Goal: Task Accomplishment & Management: Complete application form

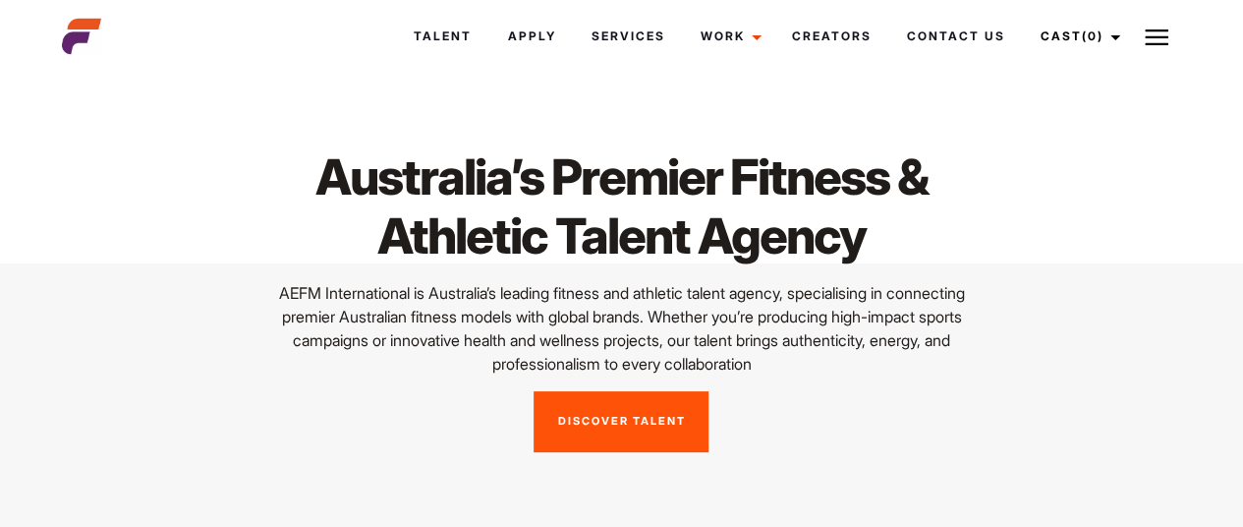
click at [608, 410] on link "Discover Talent" at bounding box center [621, 421] width 175 height 61
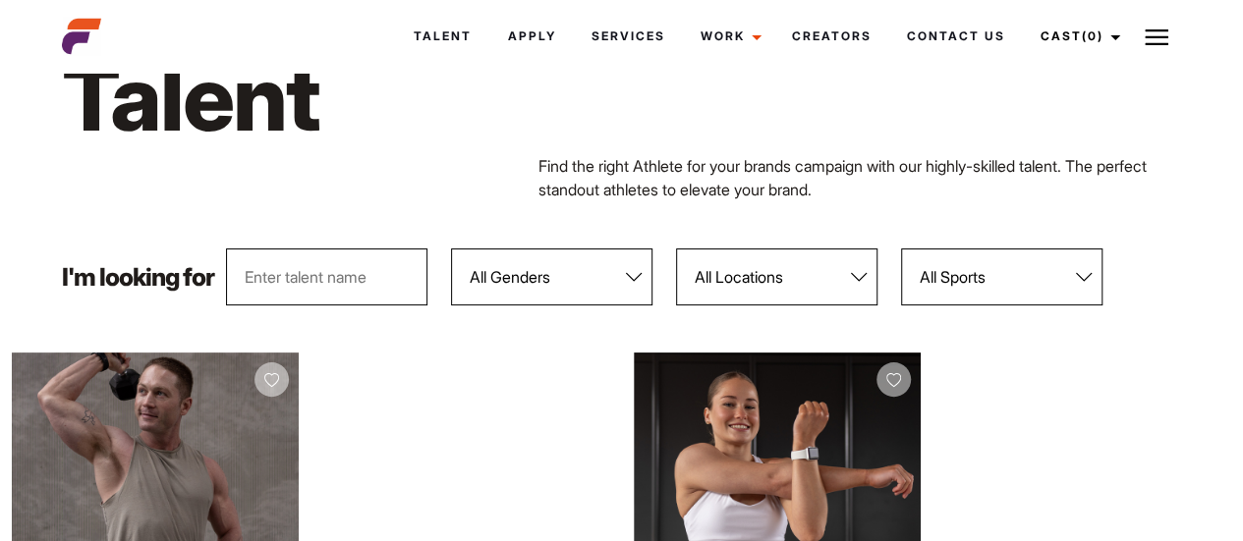
scroll to position [92, 0]
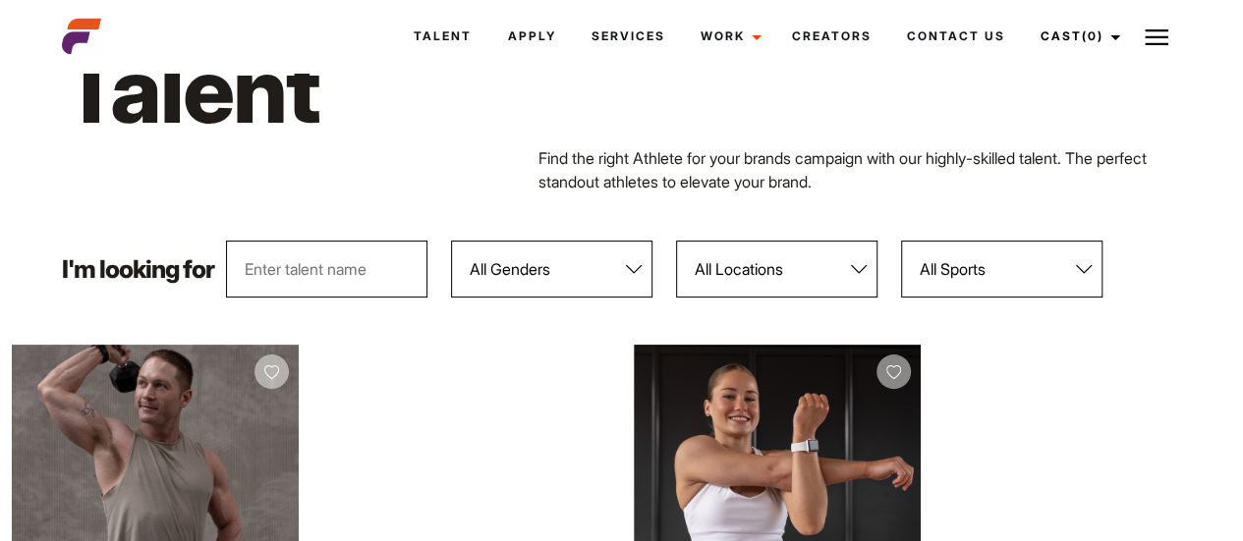
click at [381, 252] on input "text" at bounding box center [326, 269] width 201 height 57
type input "M"
type input "modelling"
click at [546, 247] on select "All Genders Female Male" at bounding box center [551, 269] width 201 height 57
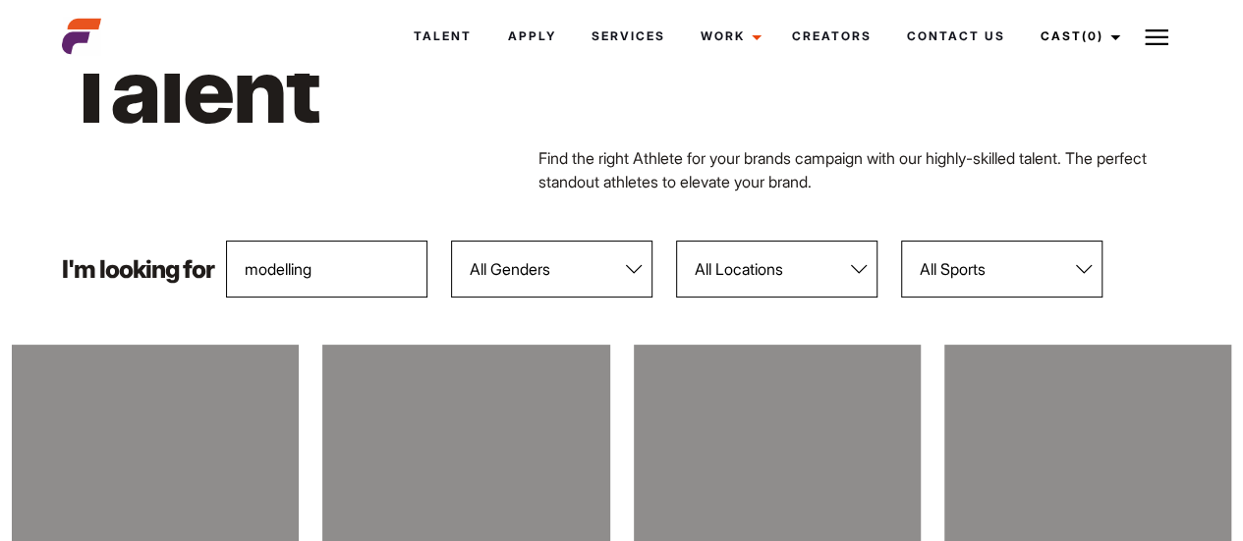
select select "104"
click at [452, 241] on select "All Genders Female Male" at bounding box center [551, 269] width 201 height 57
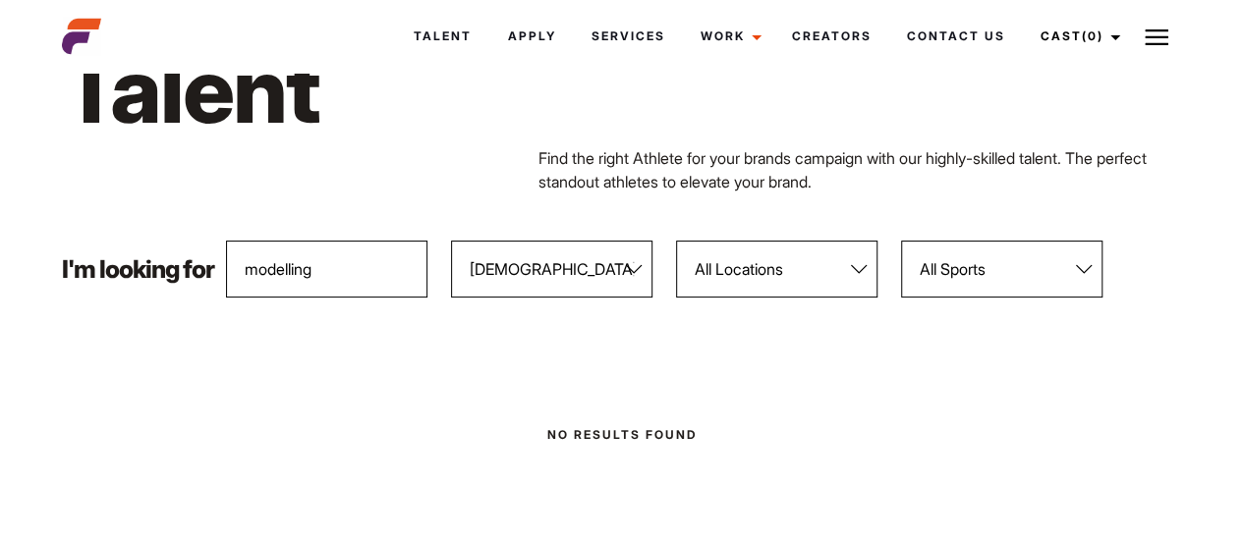
click at [809, 273] on select "All Locations Adelaide Brisbane Darwin Gold Coast Melbourne Perth Sunshine Coas…" at bounding box center [776, 269] width 201 height 57
select select "118"
click at [677, 241] on select "All Locations Adelaide Brisbane Darwin Gold Coast Melbourne Perth Sunshine Coas…" at bounding box center [776, 269] width 201 height 57
click at [381, 276] on input "modelling" at bounding box center [326, 269] width 201 height 57
type input "m"
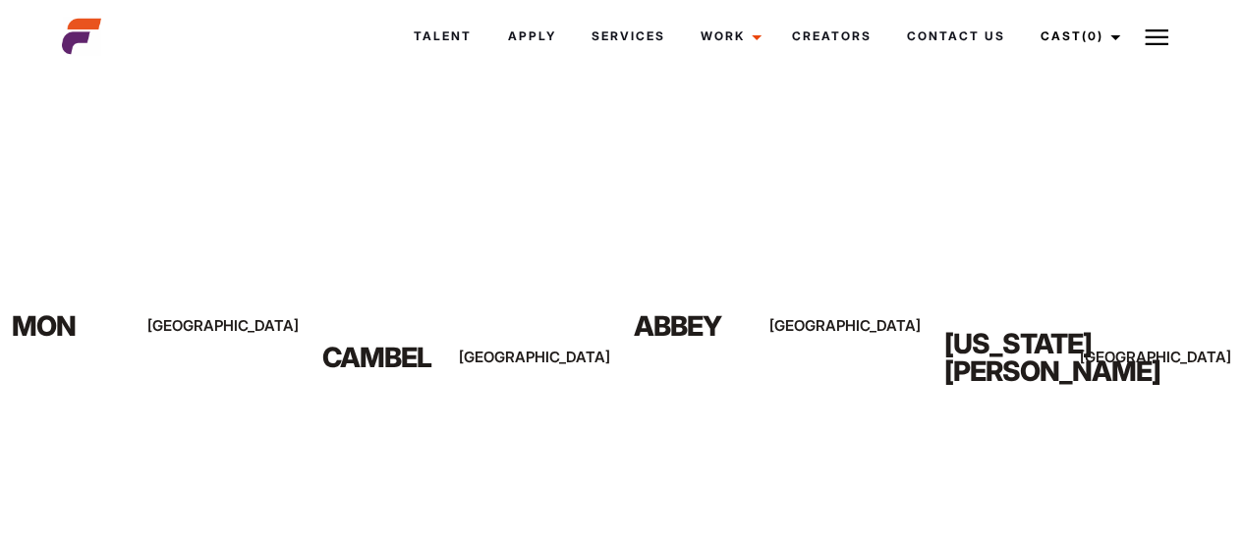
scroll to position [0, 0]
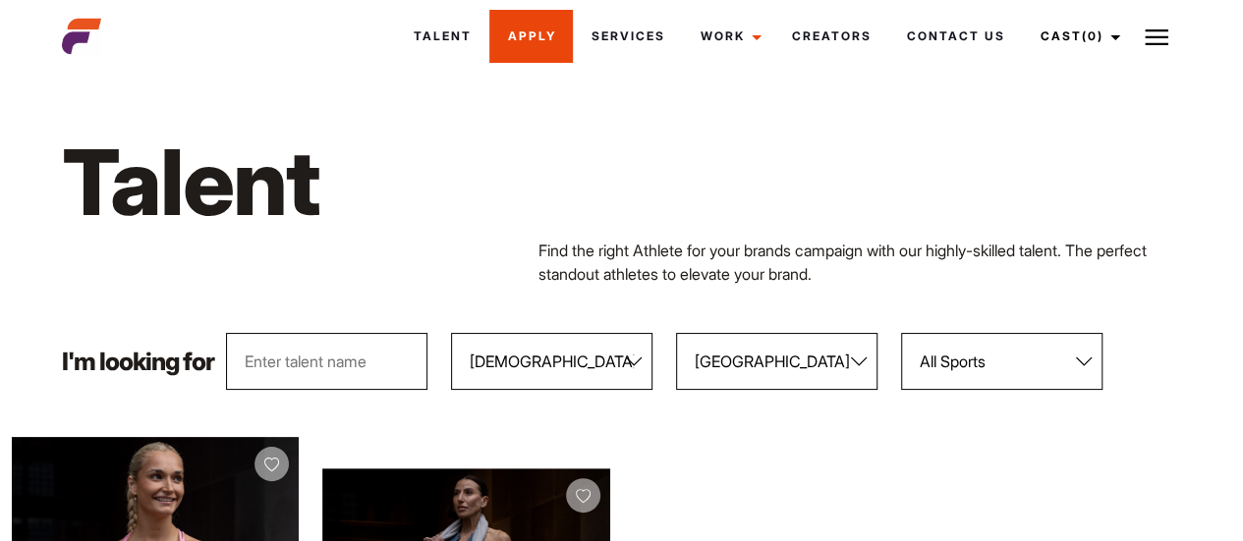
click at [519, 34] on link "Apply" at bounding box center [531, 36] width 84 height 53
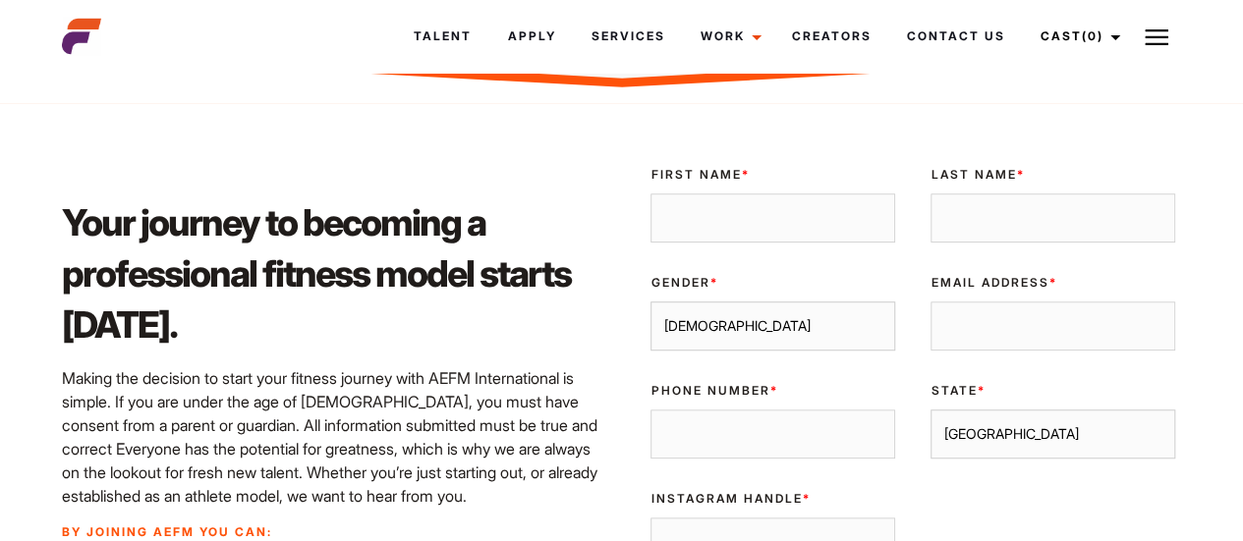
scroll to position [483, 0]
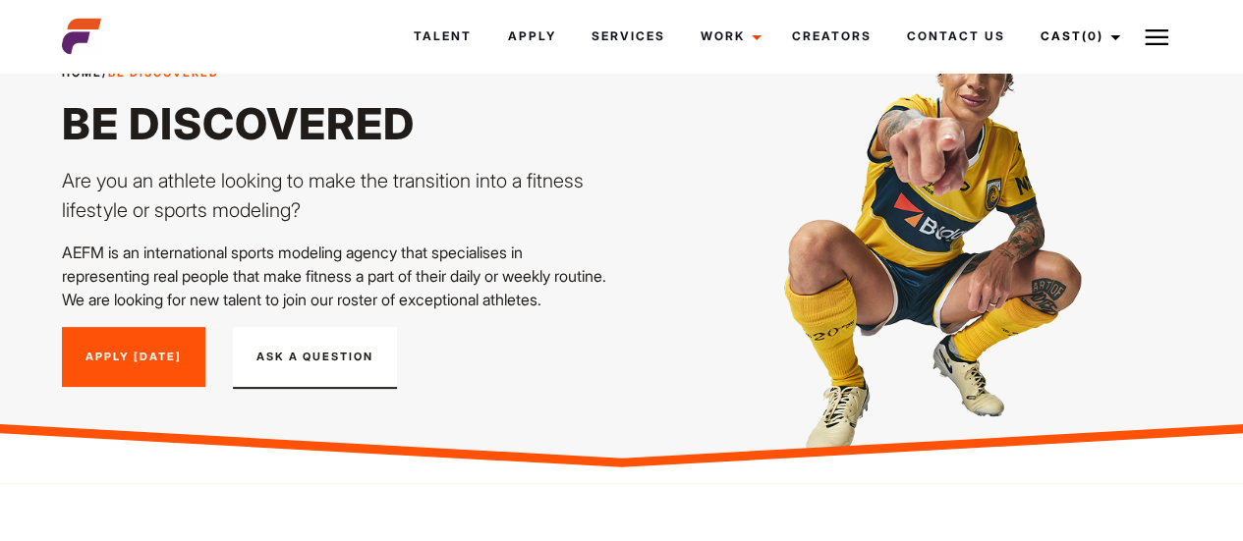
click at [87, 380] on link "Apply Today" at bounding box center [133, 357] width 143 height 61
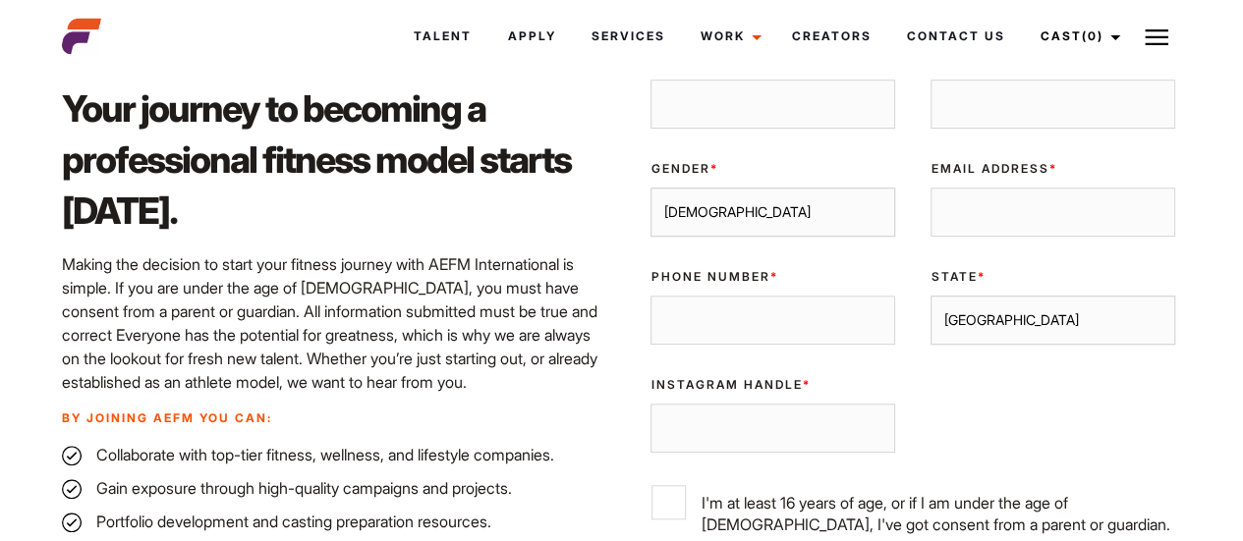
scroll to position [592, 0]
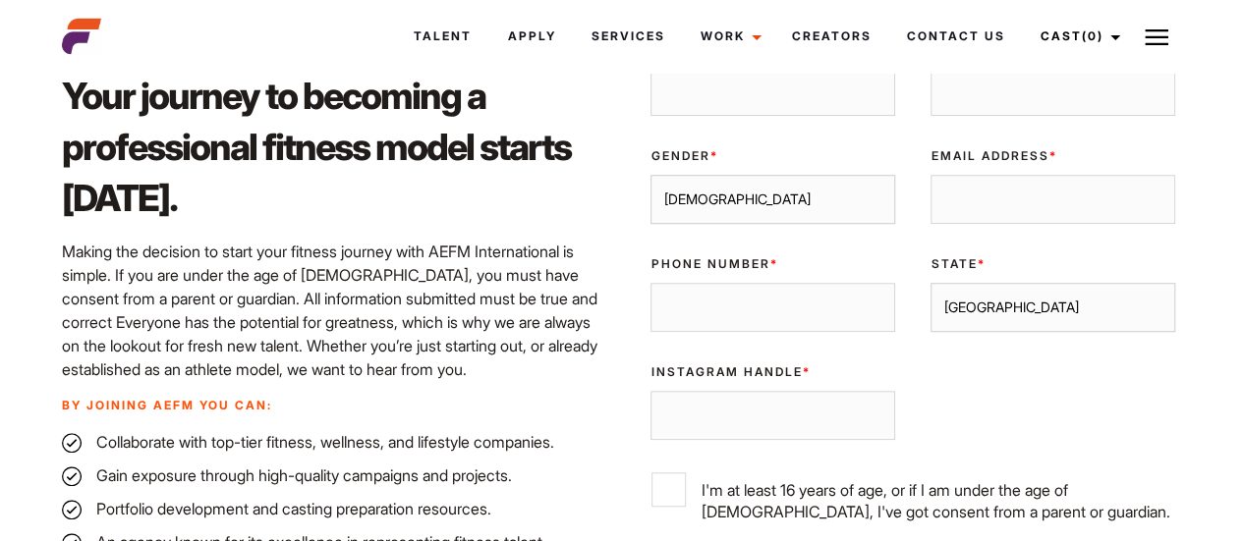
click at [808, 116] on input "First Name *" at bounding box center [772, 91] width 245 height 49
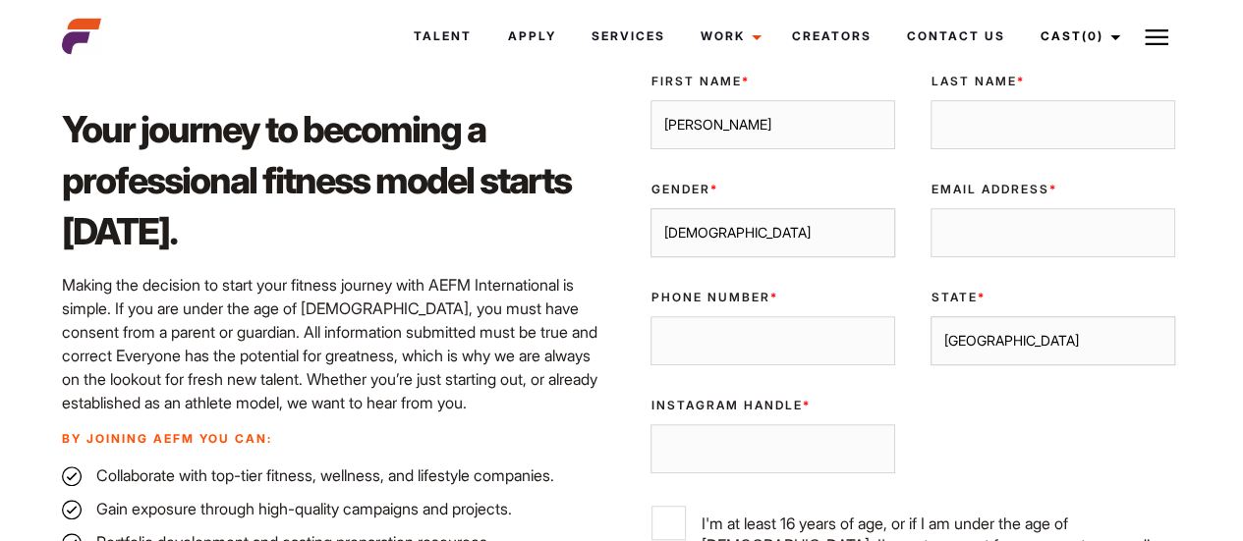
type input "khushbu"
click at [961, 142] on input "Last Name *" at bounding box center [1052, 124] width 245 height 49
type input "antil"
click at [833, 257] on select "Male Female" at bounding box center [772, 232] width 245 height 49
select select "female"
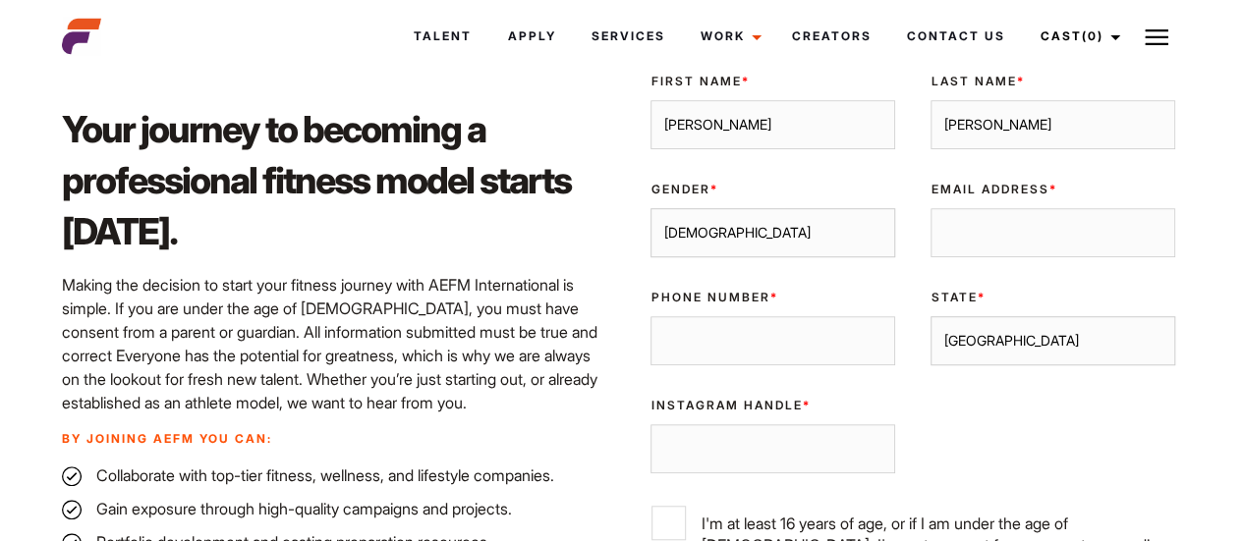
click at [650, 232] on select "Male Female" at bounding box center [772, 232] width 245 height 49
click at [986, 257] on input "Email Address *" at bounding box center [1052, 232] width 245 height 49
type input "khushiantil169@gmail.com"
type input "0416600489"
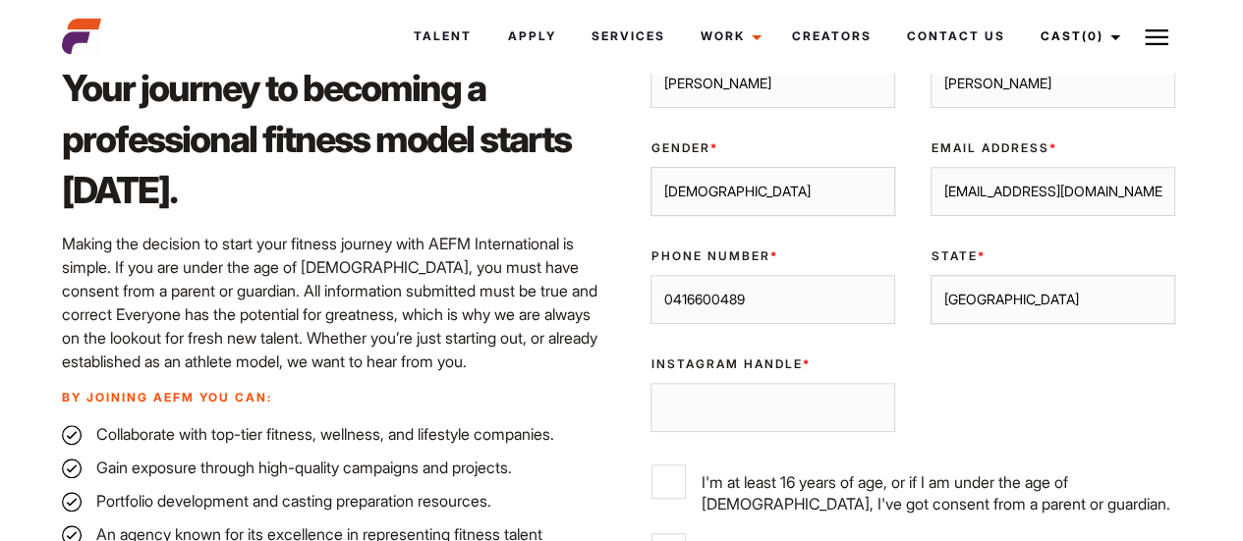
click at [1008, 324] on select "Sydney Melbourne Brisbane Gold Coast Adelaide Perth Darwin Queensland Tasmania …" at bounding box center [1052, 299] width 245 height 49
select select "Melbourne"
click at [930, 299] on select "Sydney Melbourne Brisbane Gold Coast Adelaide Perth Darwin Queensland Tasmania …" at bounding box center [1052, 299] width 245 height 49
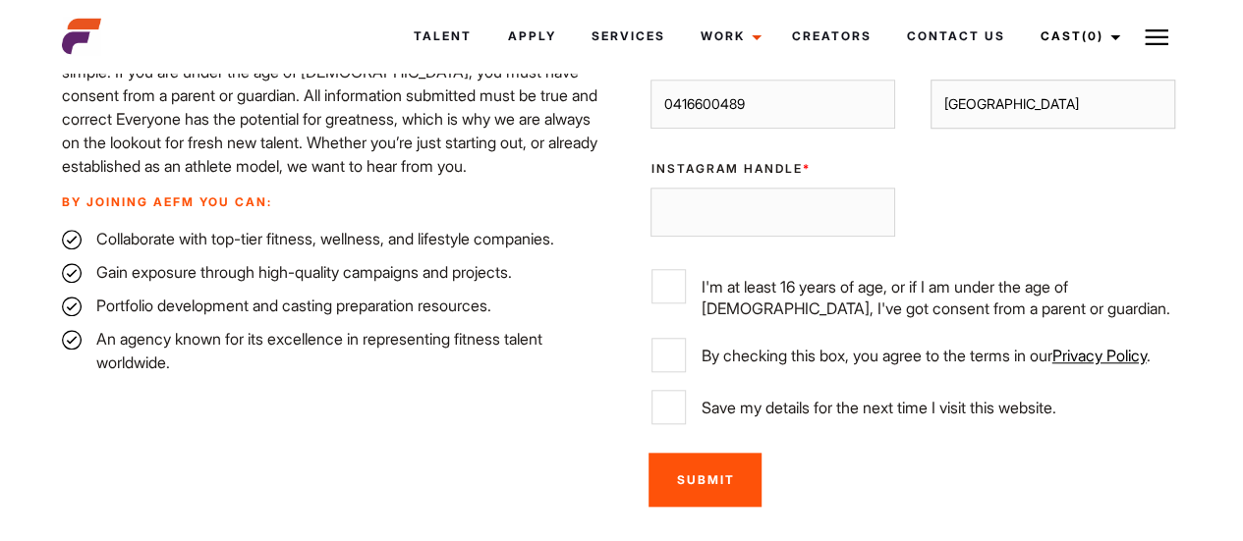
scroll to position [796, 0]
click at [666, 371] on input "By checking this box, you agree to the terms in our Privacy Policy ." at bounding box center [668, 354] width 34 height 34
checkbox input "true"
click at [669, 423] on input "Save my details for the next time I visit this website." at bounding box center [668, 406] width 34 height 34
checkbox input "true"
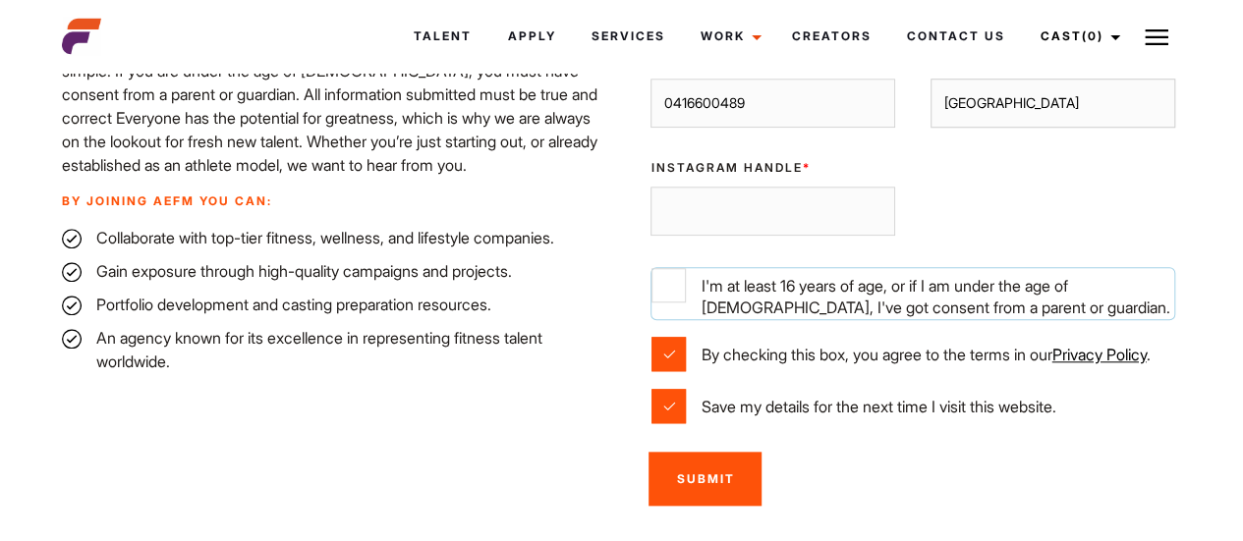
click at [673, 303] on input "I'm at least 16 years of age, or if I am under the age of 18, I've got consent …" at bounding box center [668, 285] width 34 height 34
checkbox input "true"
click at [680, 506] on input "Submit" at bounding box center [704, 479] width 113 height 54
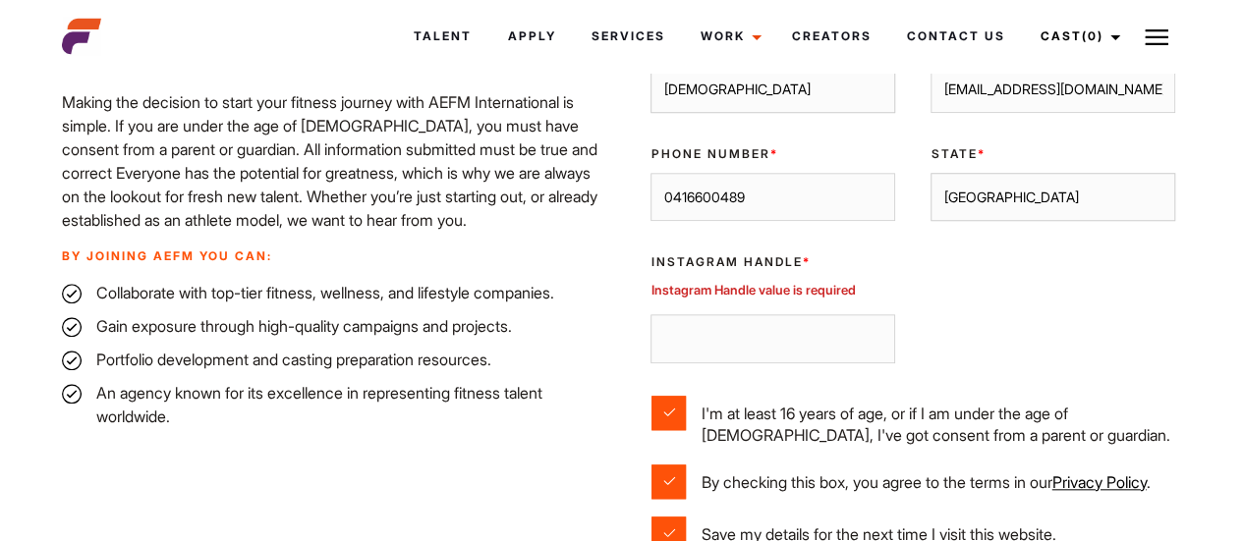
scroll to position [731, 0]
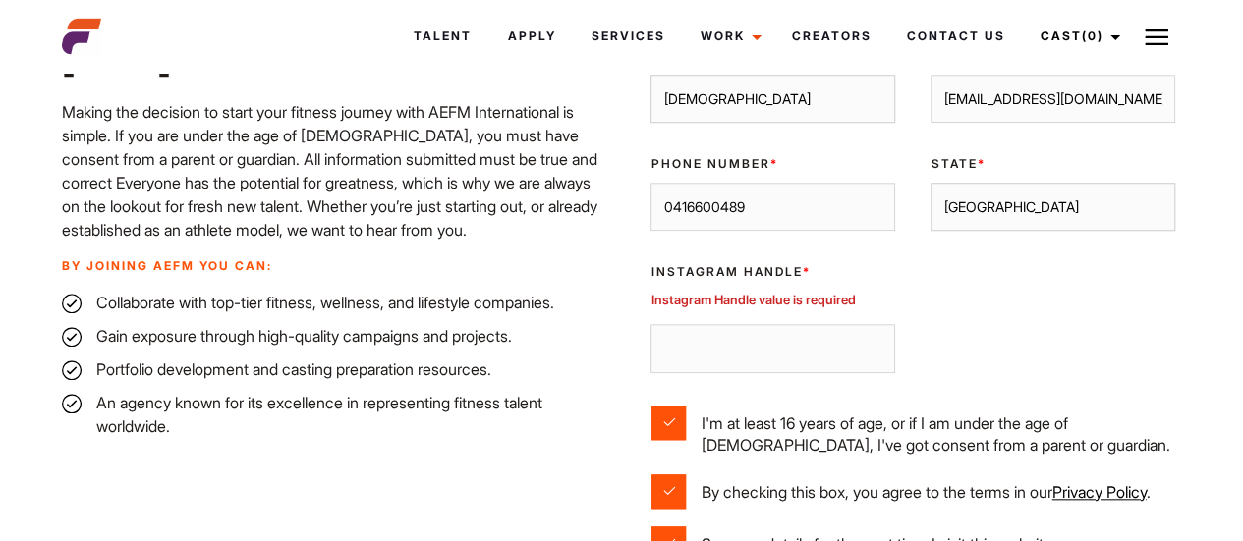
click at [676, 361] on input "Instagram Handle *" at bounding box center [772, 348] width 245 height 49
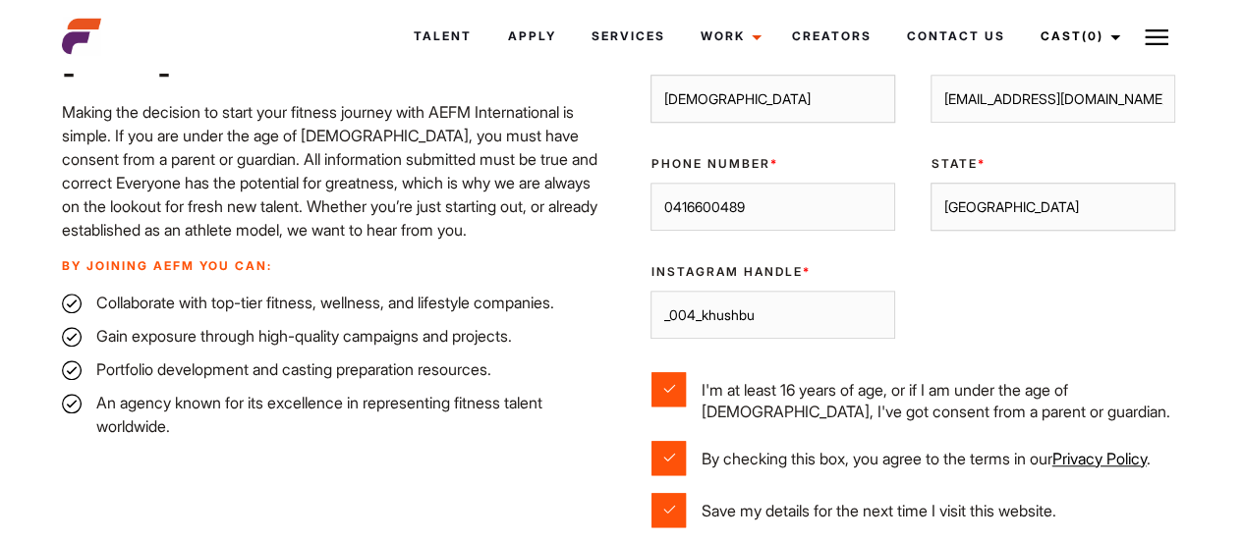
type input "_004_khushbu"
click at [672, 407] on input "I'm at least 16 years of age, or if I am under the age of 18, I've got consent …" at bounding box center [668, 389] width 34 height 34
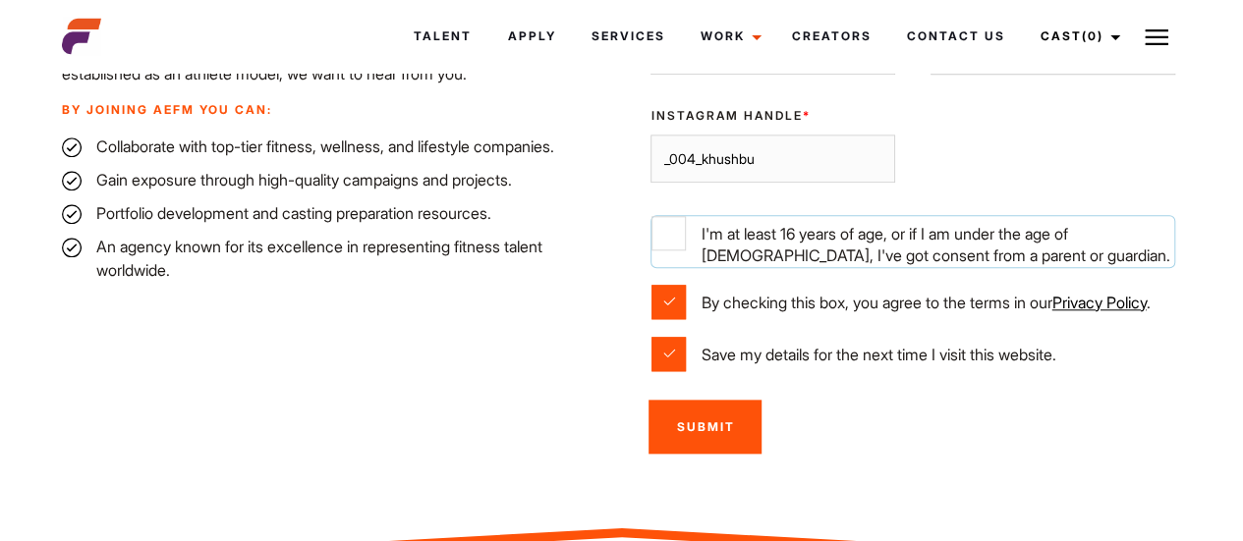
scroll to position [888, 0]
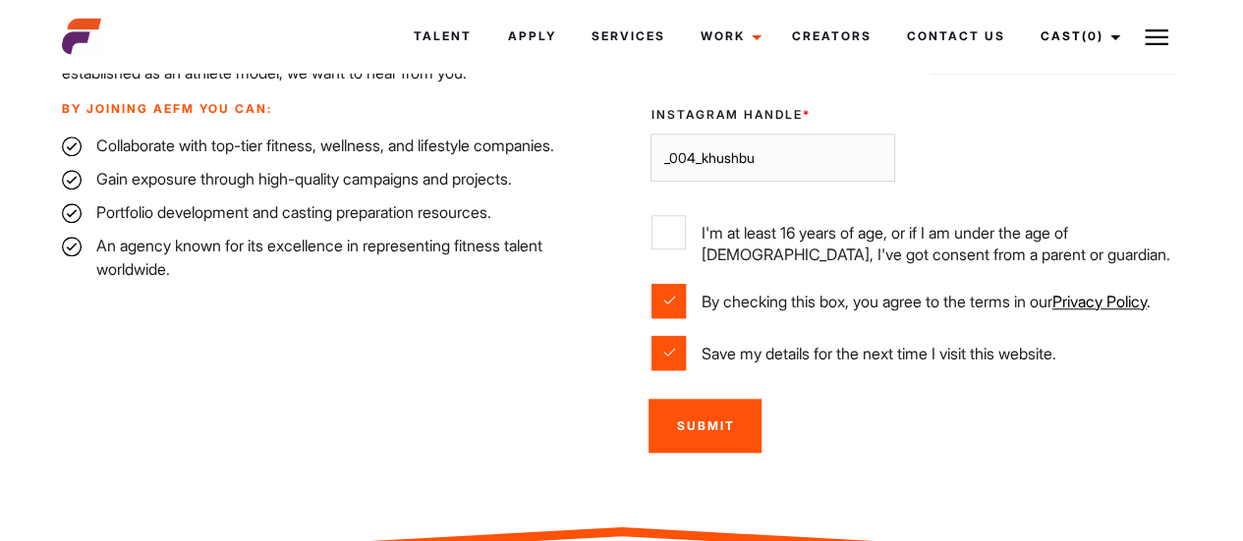
click at [682, 453] on input "Submit" at bounding box center [704, 426] width 113 height 54
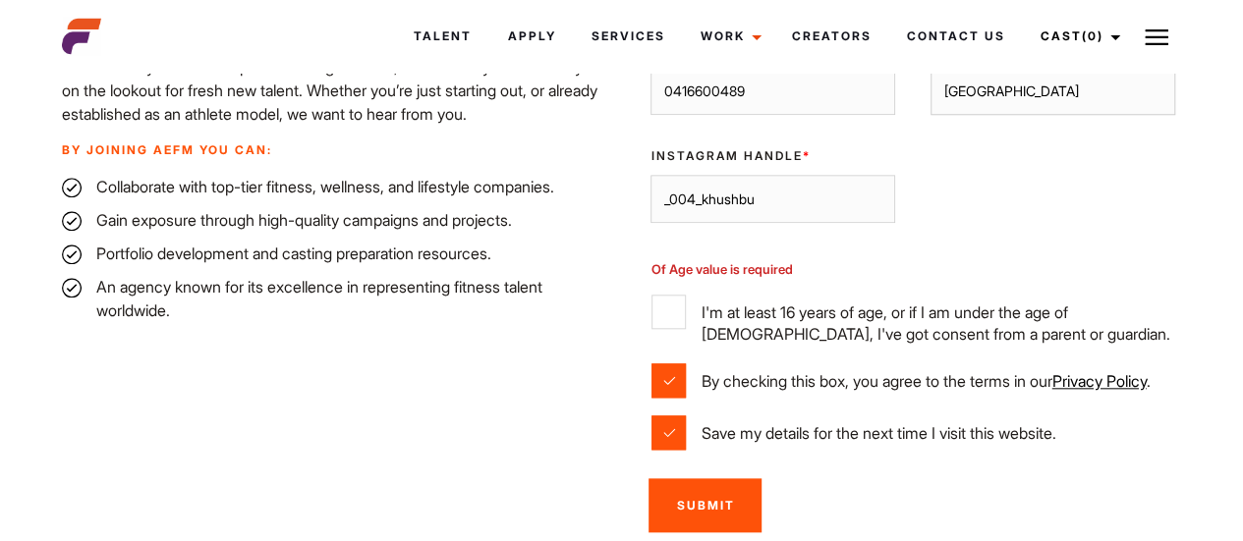
scroll to position [839, 0]
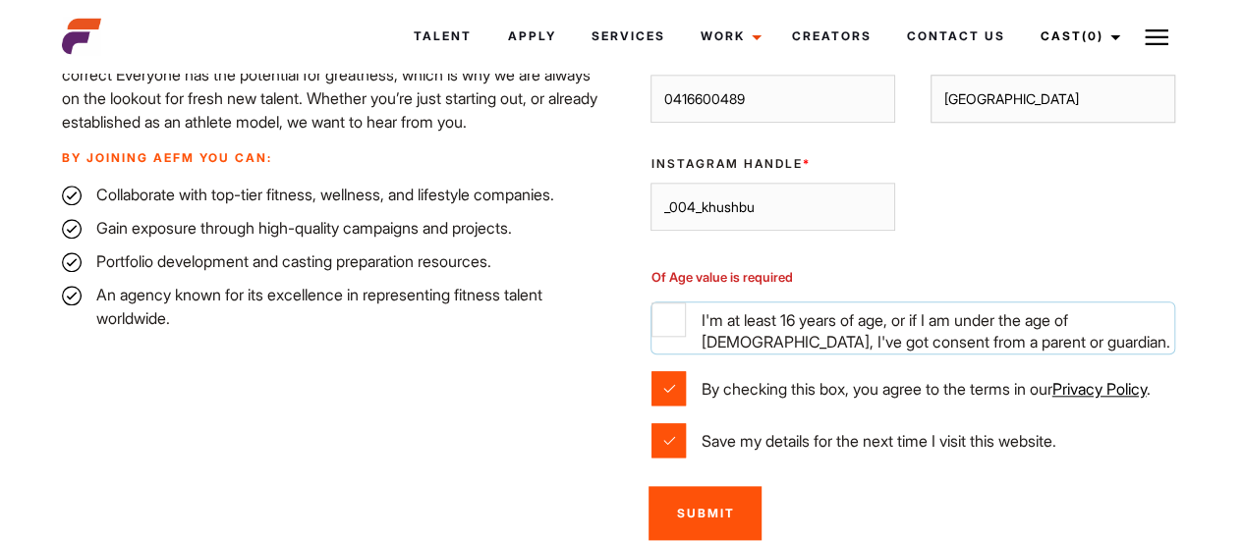
click at [677, 331] on input "I'm at least 16 years of age, or if I am under the age of 18, I've got consent …" at bounding box center [668, 320] width 34 height 34
checkbox input "true"
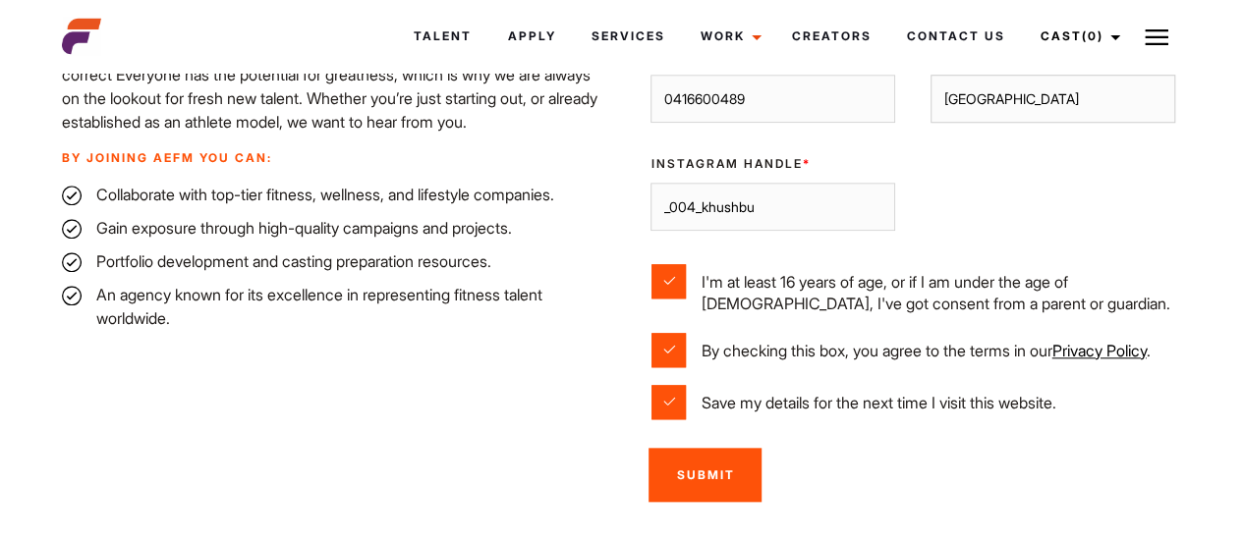
click at [684, 502] on input "Submit" at bounding box center [704, 475] width 113 height 54
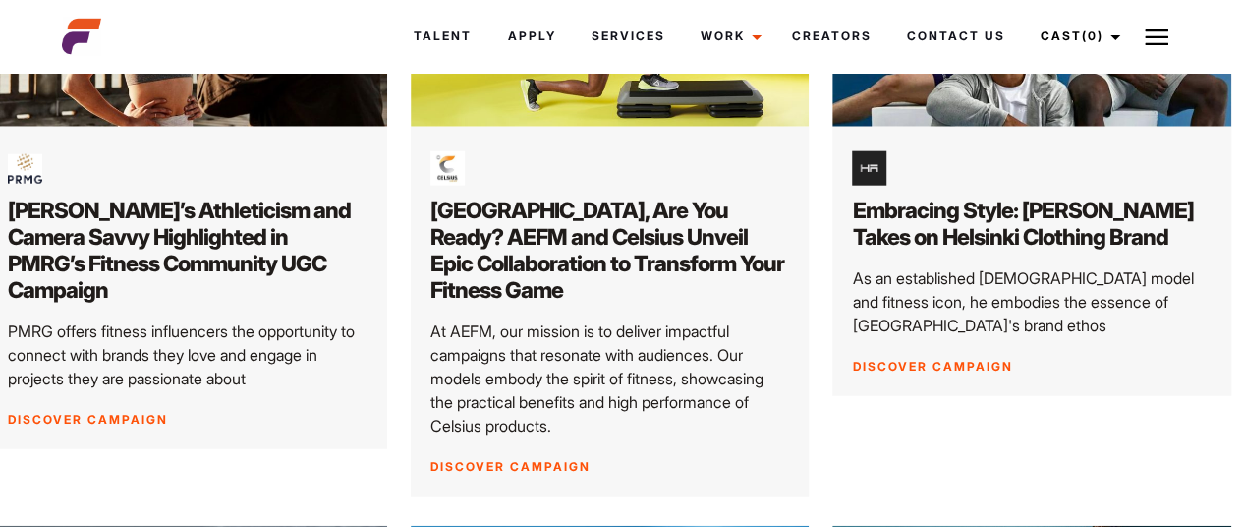
scroll to position [2290, 12]
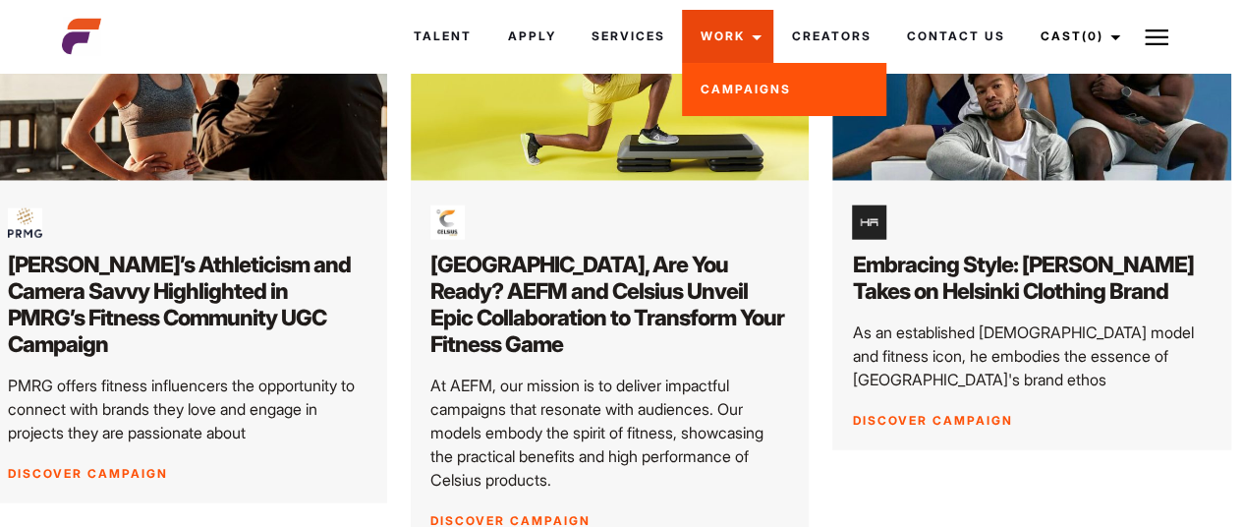
click at [743, 42] on link "Work" at bounding box center [727, 36] width 91 height 53
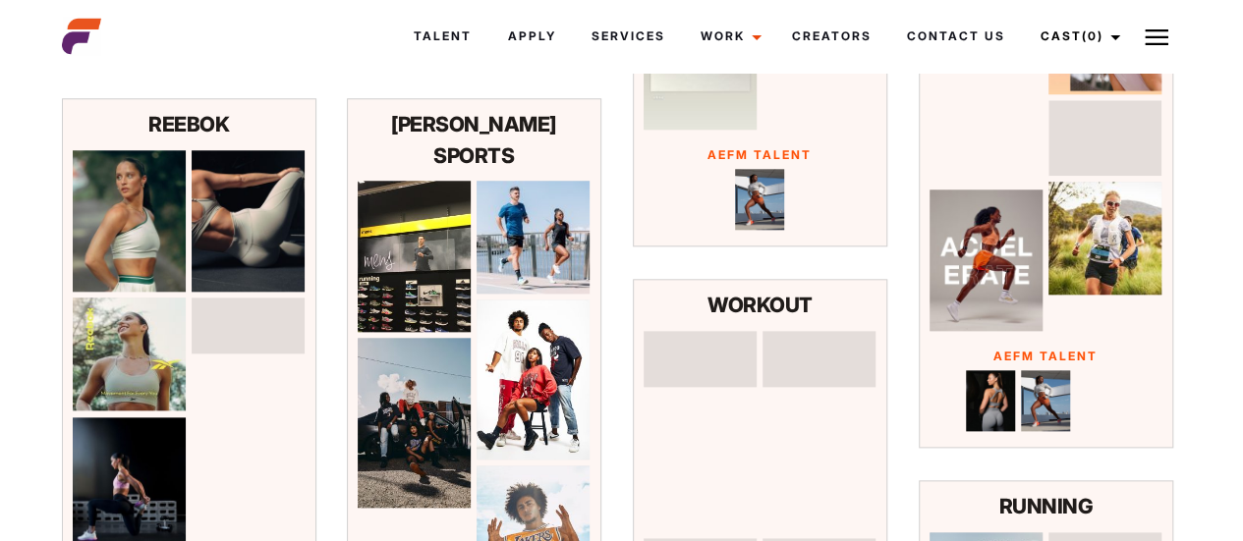
scroll to position [933, 0]
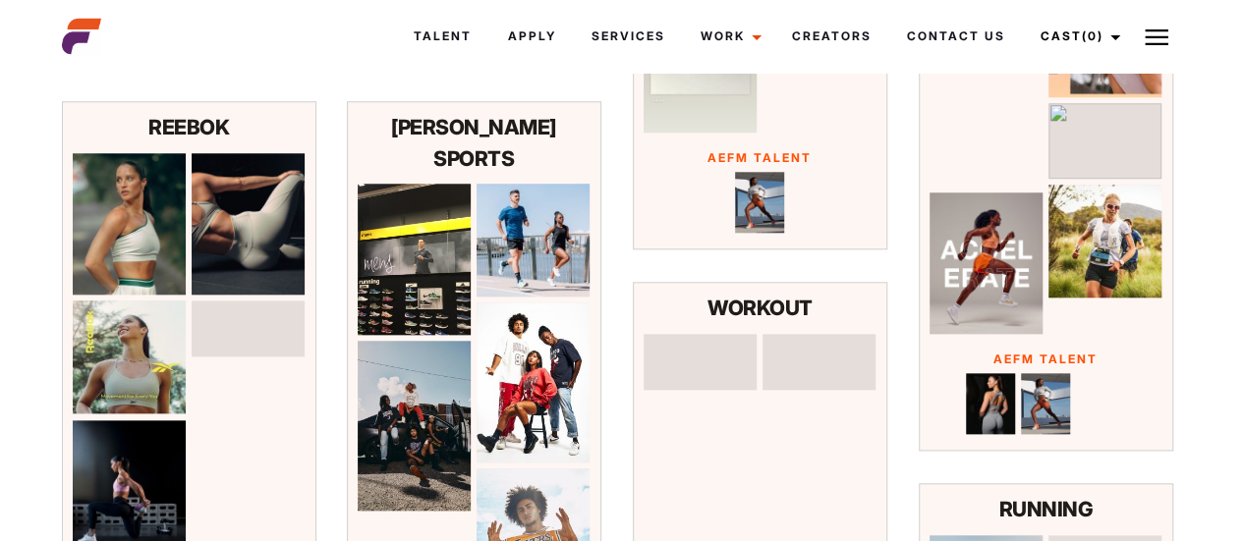
click at [207, 144] on div "REEBOK" at bounding box center [189, 127] width 253 height 51
click at [220, 192] on img at bounding box center [248, 223] width 113 height 141
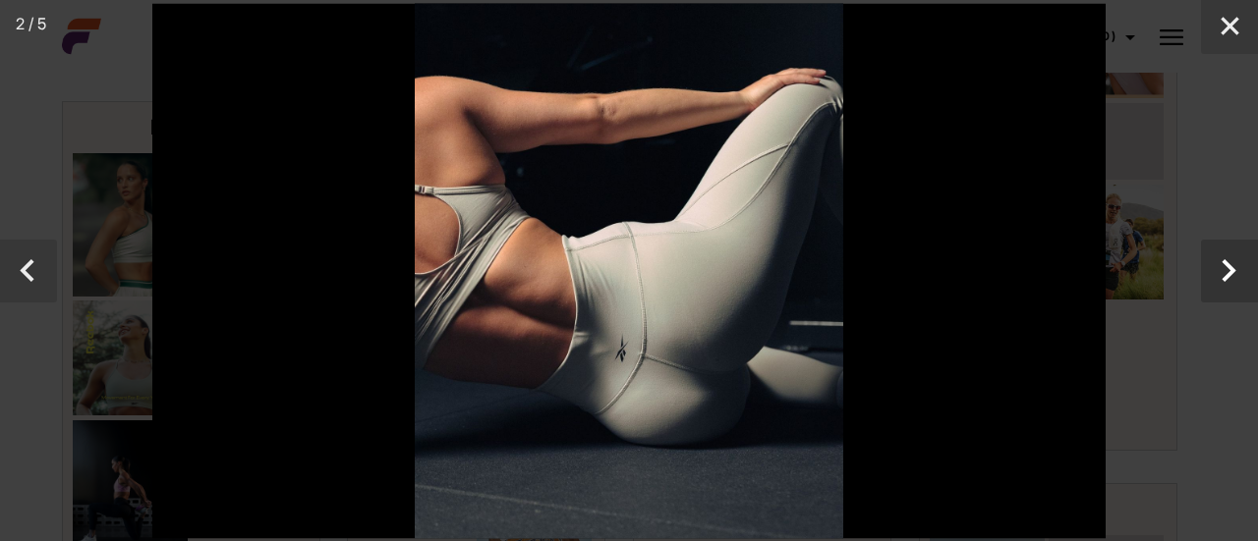
click at [1242, 287] on button "Next" at bounding box center [1229, 271] width 57 height 63
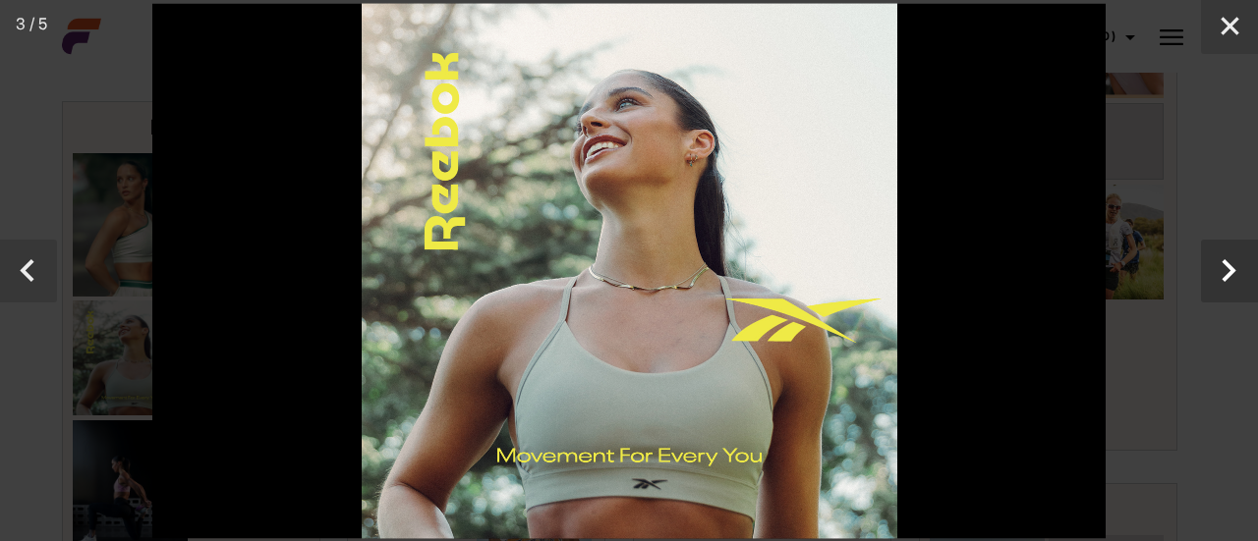
click at [1242, 287] on button "Next" at bounding box center [1229, 271] width 57 height 63
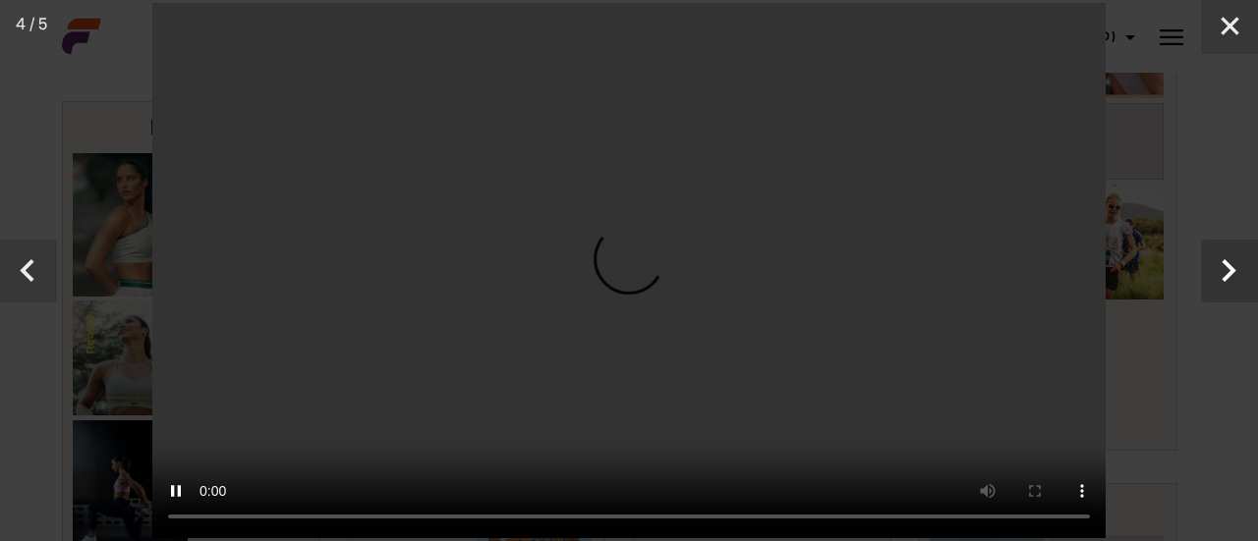
click at [1242, 287] on button "Next" at bounding box center [1229, 271] width 57 height 63
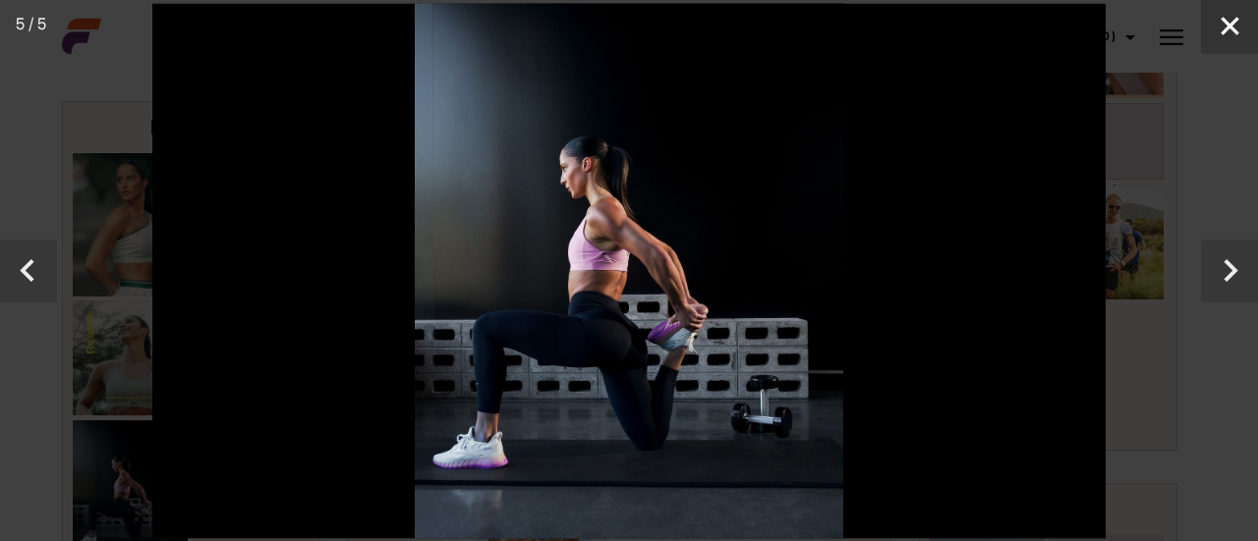
click at [1232, 27] on button "Close" at bounding box center [1229, 27] width 57 height 54
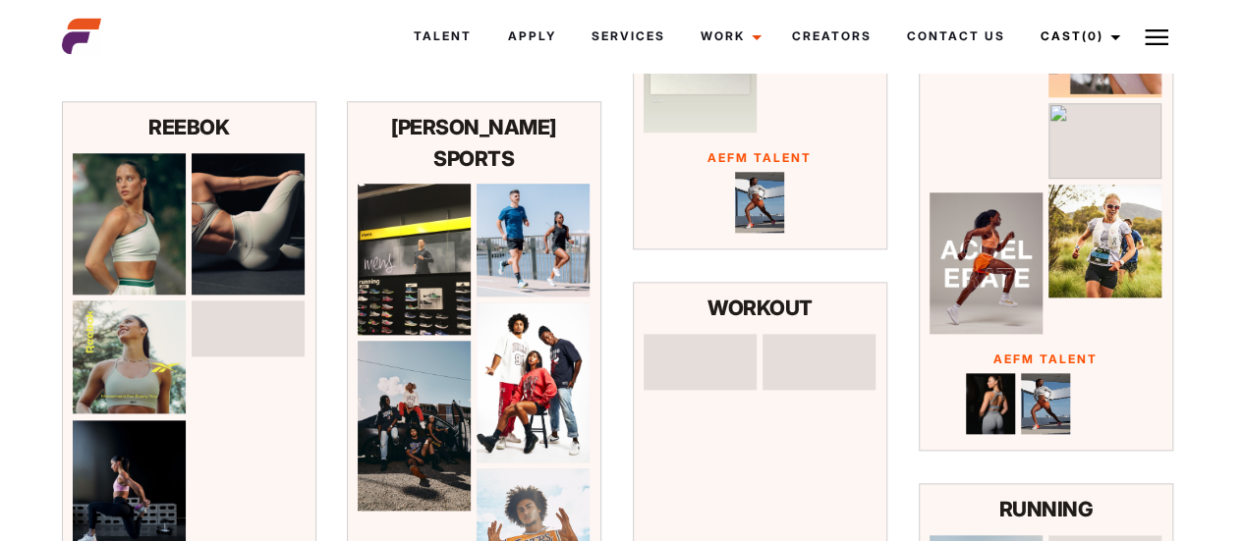
scroll to position [0, 0]
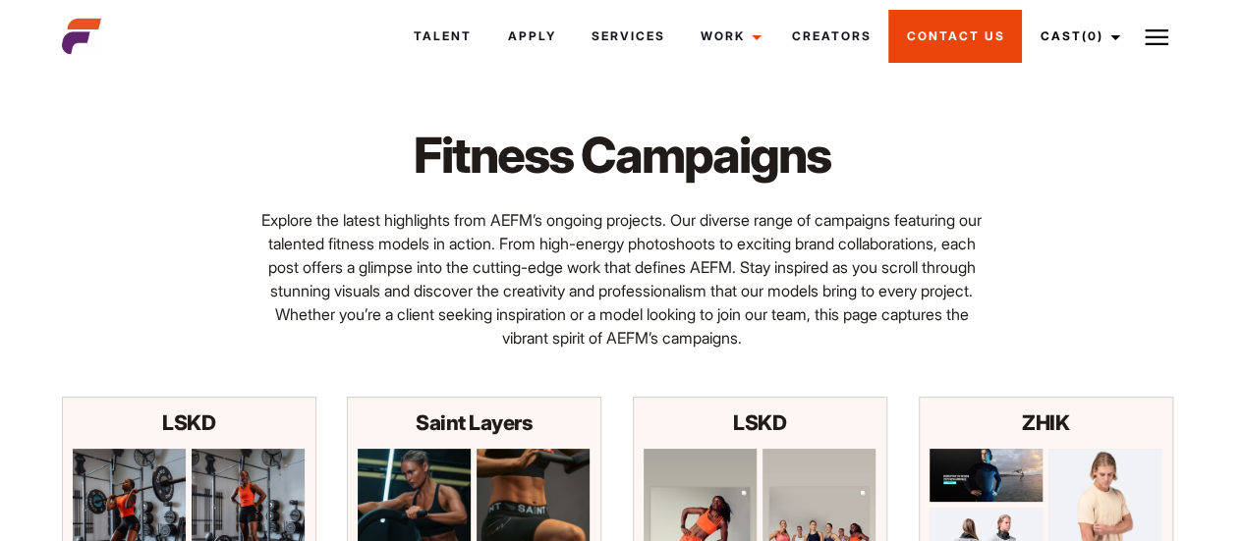
click at [994, 41] on link "Contact Us" at bounding box center [955, 36] width 134 height 53
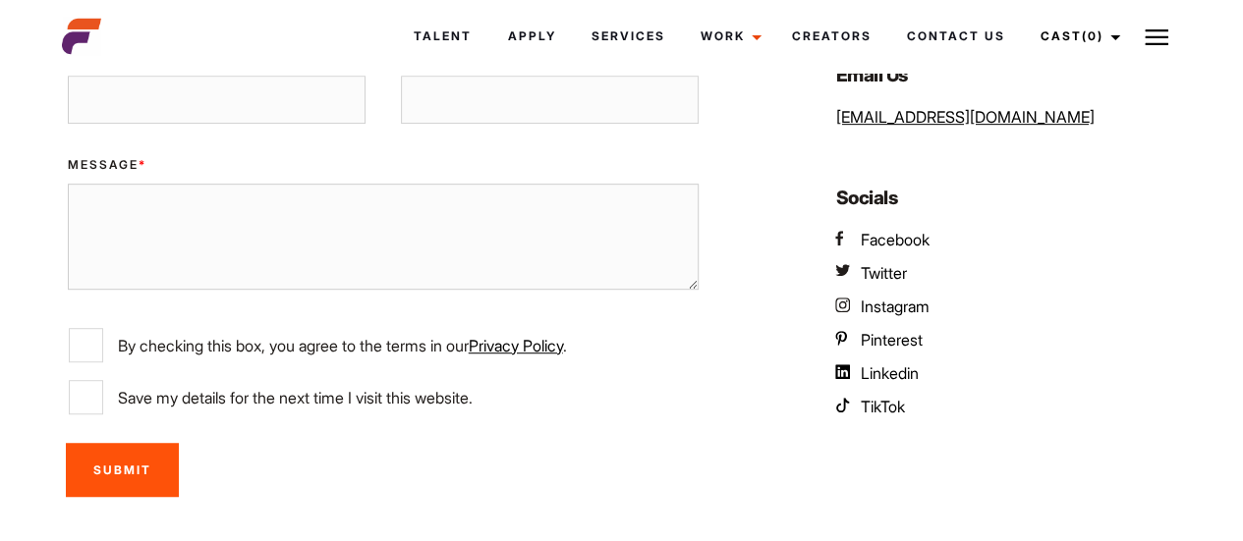
scroll to position [445, 0]
